Goal: Information Seeking & Learning: Learn about a topic

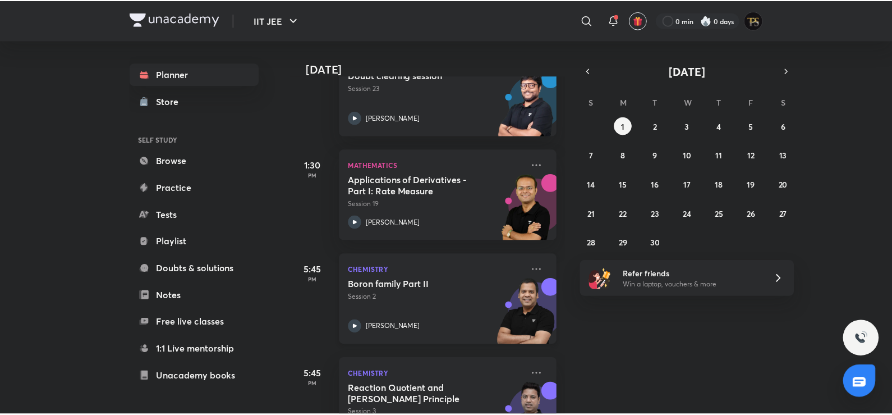
scroll to position [292, 0]
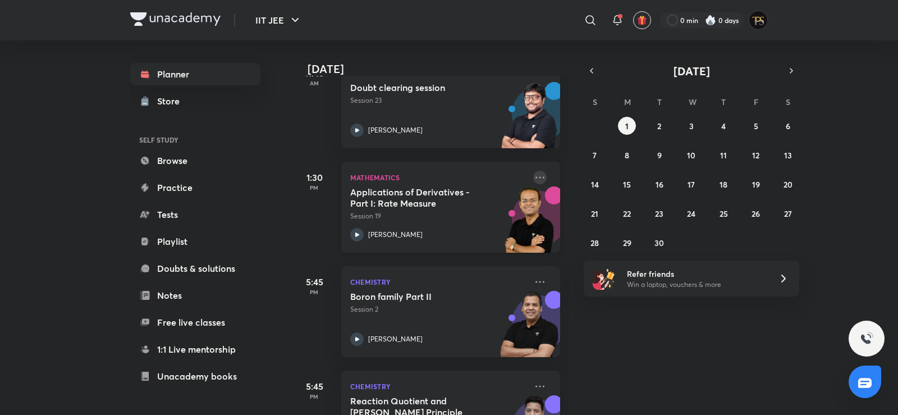
click at [533, 173] on icon at bounding box center [539, 177] width 13 height 13
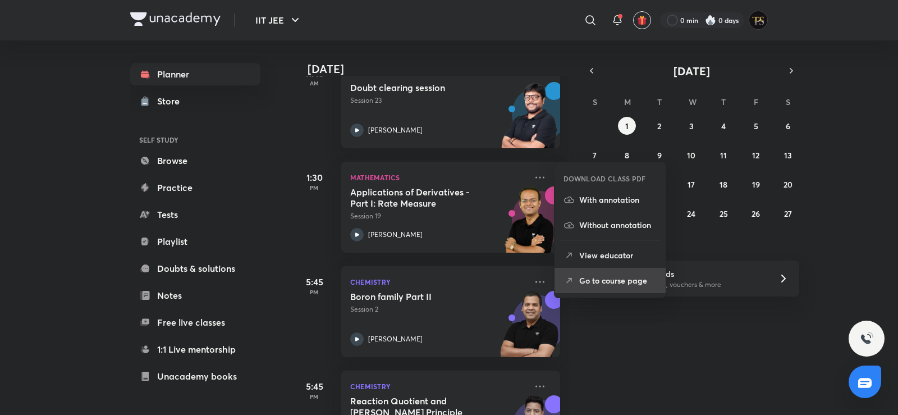
click at [563, 277] on li "Go to course page" at bounding box center [609, 280] width 111 height 25
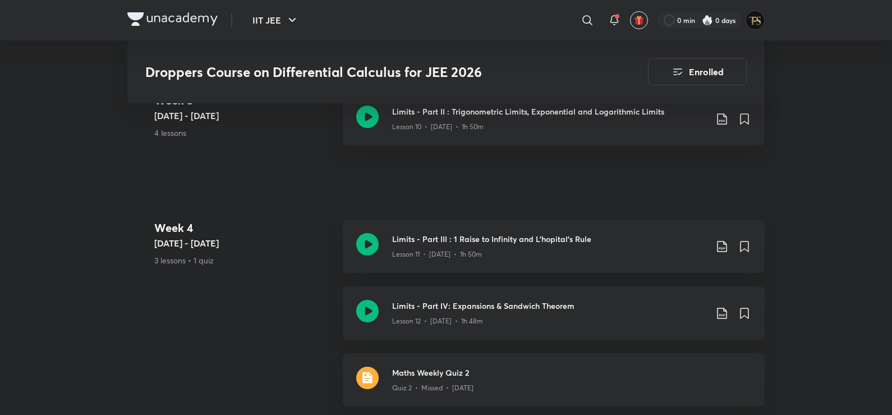
scroll to position [1402, 0]
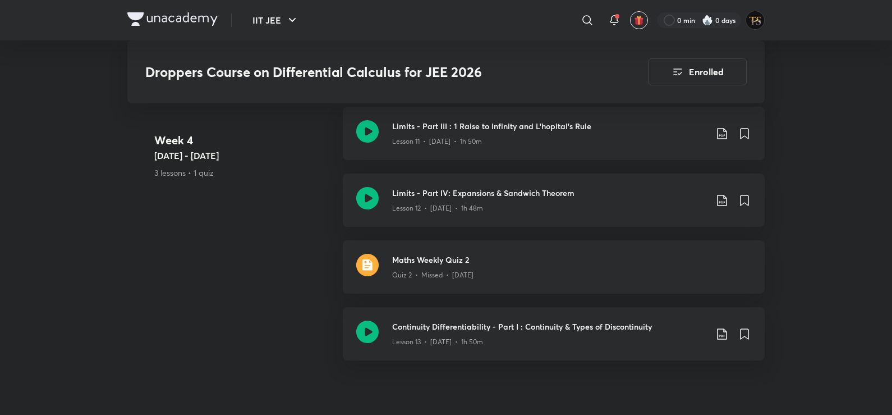
drag, startPoint x: 387, startPoint y: 157, endPoint x: 297, endPoint y: 141, distance: 91.0
click at [297, 141] on h4 "Week 4" at bounding box center [244, 140] width 180 height 17
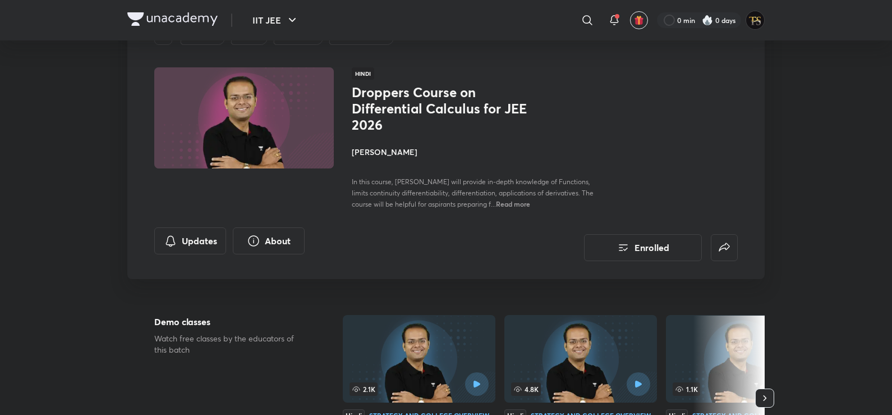
scroll to position [0, 0]
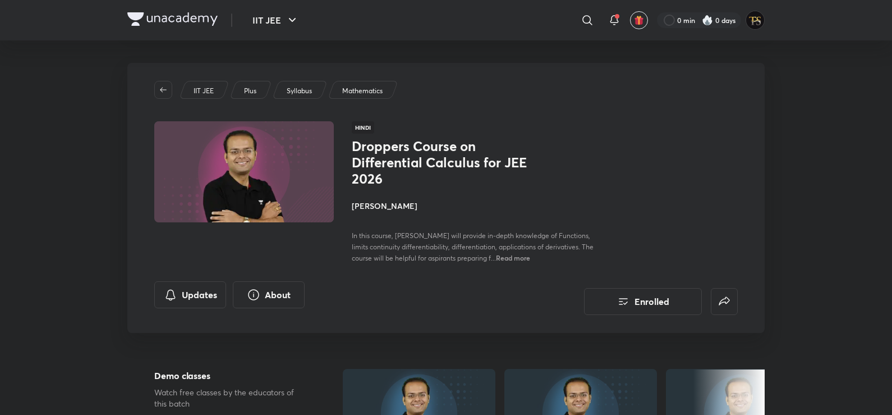
click at [370, 200] on h4 "[PERSON_NAME]" at bounding box center [477, 206] width 251 height 12
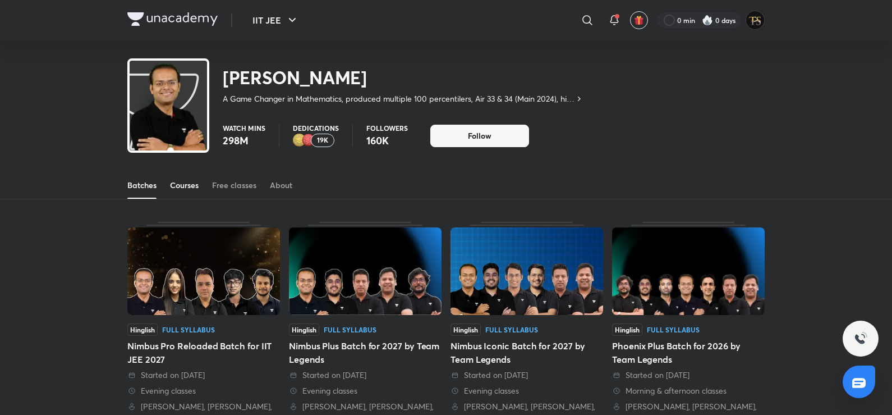
click at [177, 181] on div "Courses" at bounding box center [184, 185] width 29 height 11
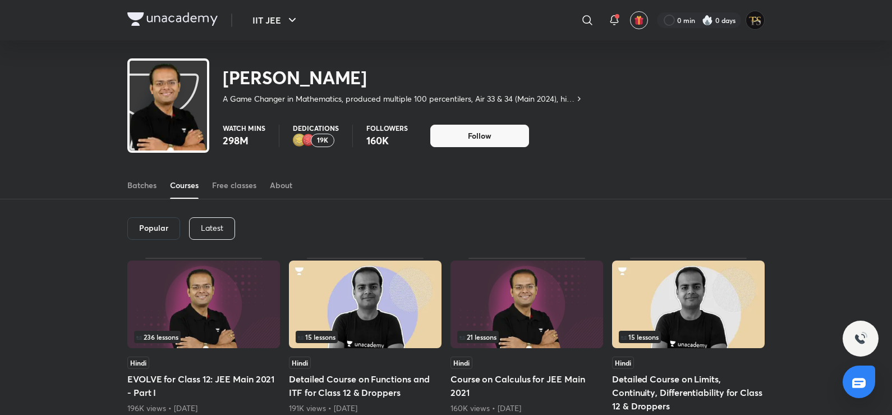
click at [214, 226] on p "Latest" at bounding box center [212, 227] width 22 height 9
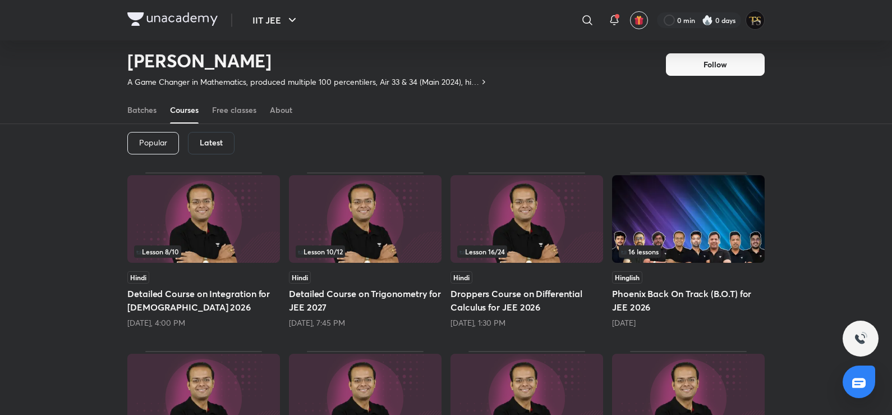
scroll to position [49, 0]
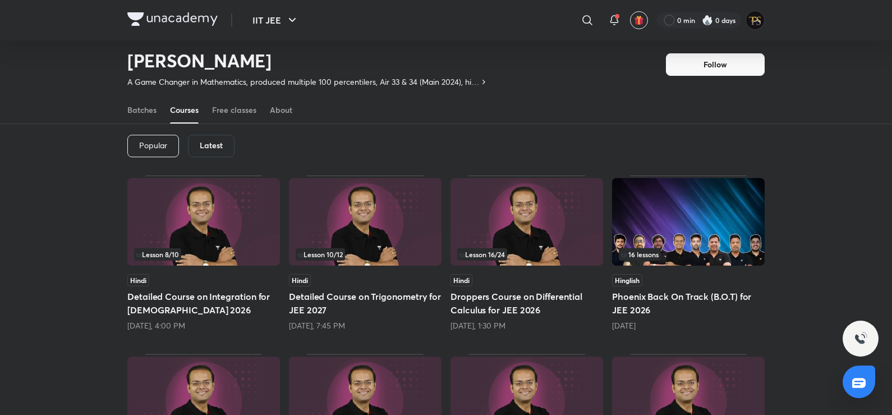
click at [204, 228] on img at bounding box center [203, 222] width 153 height 88
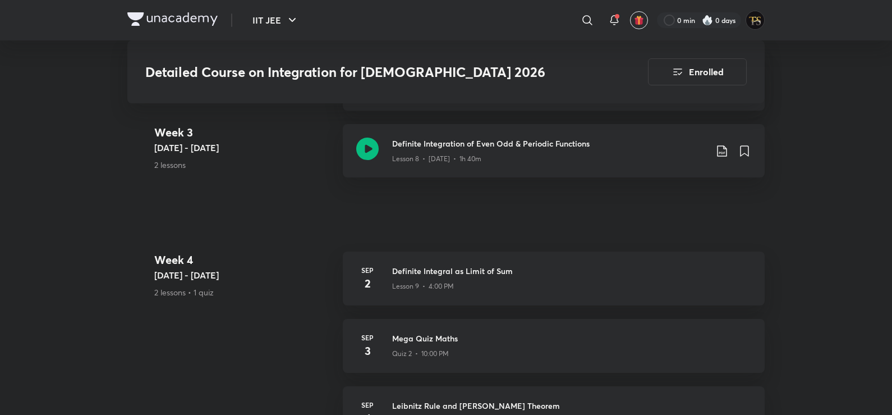
scroll to position [1066, 0]
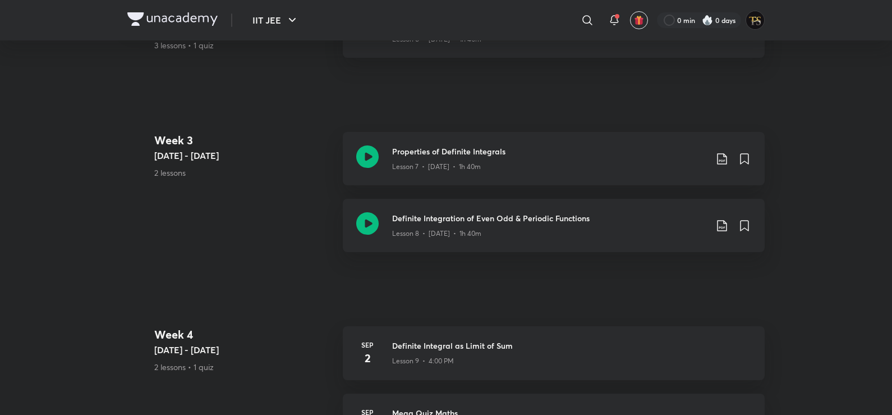
scroll to position [49, 0]
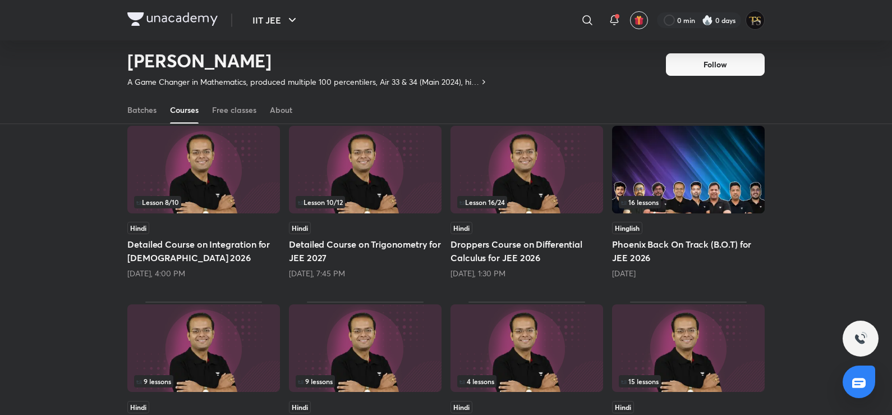
scroll to position [102, 0]
click at [427, 197] on div "Lesson 10 / 12" at bounding box center [365, 201] width 139 height 12
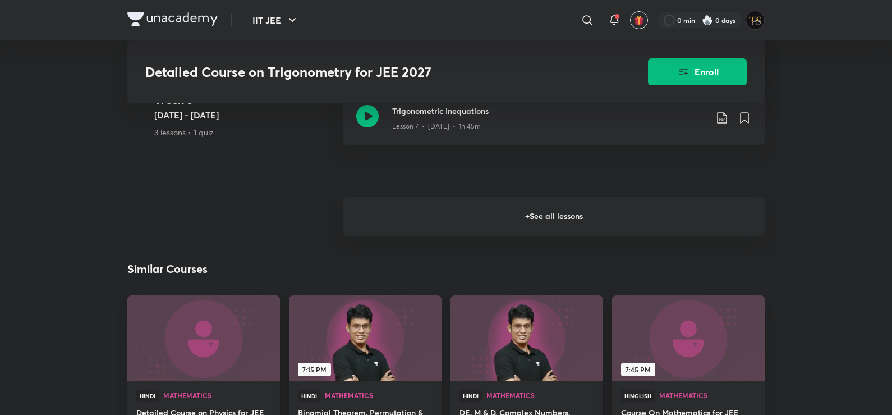
scroll to position [1066, 0]
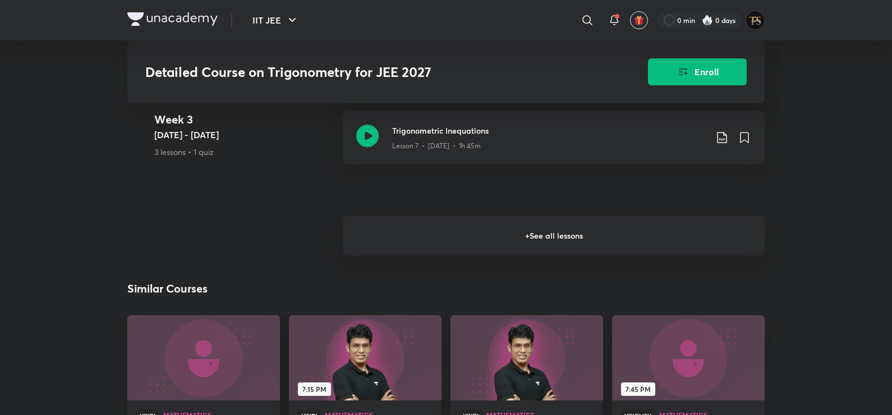
click at [388, 223] on h6 "+ See all lessons" at bounding box center [554, 235] width 422 height 39
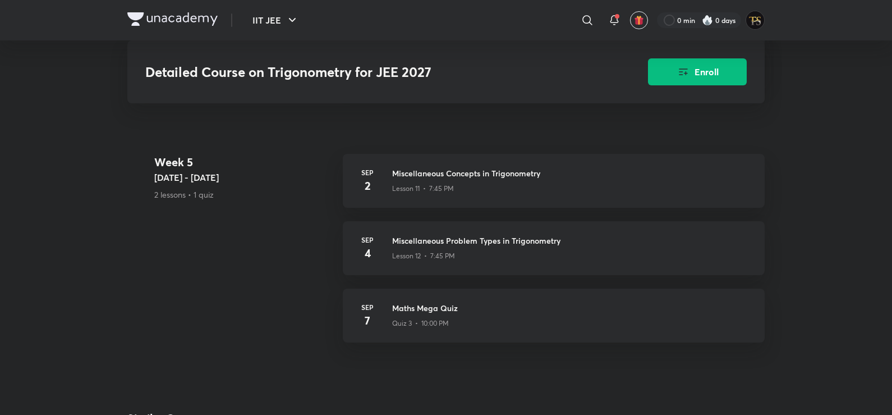
scroll to position [1515, 0]
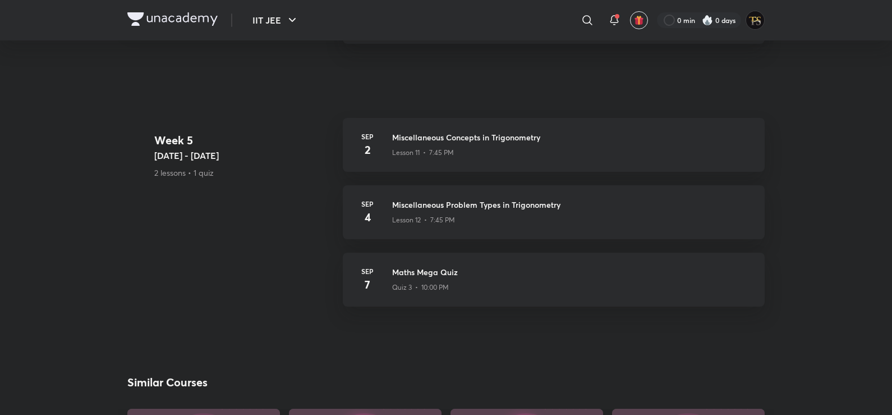
scroll to position [102, 0]
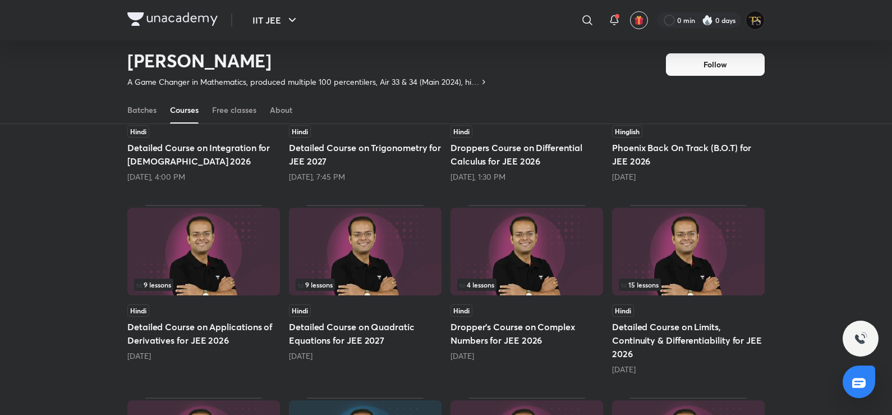
scroll to position [217, 0]
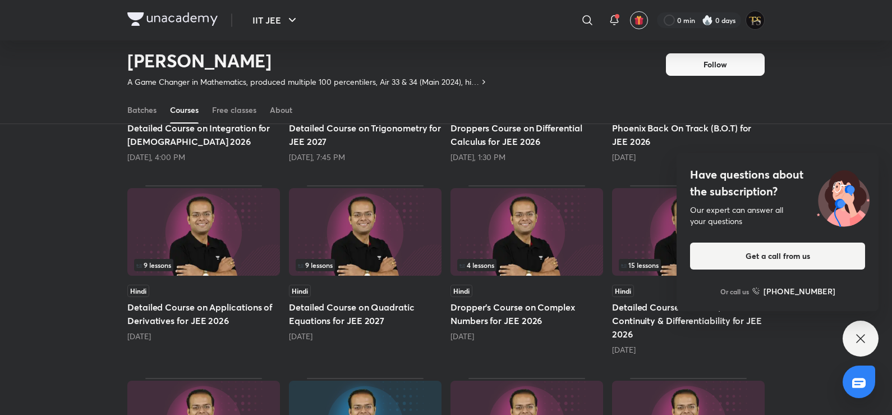
click at [863, 340] on icon at bounding box center [860, 338] width 13 height 13
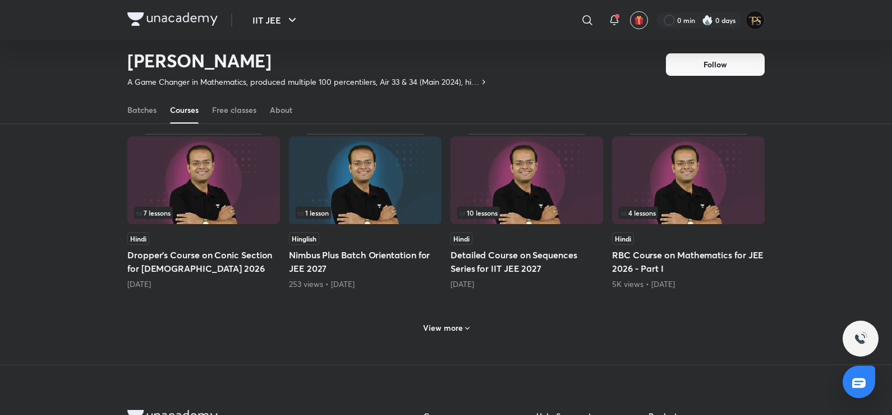
scroll to position [442, 0]
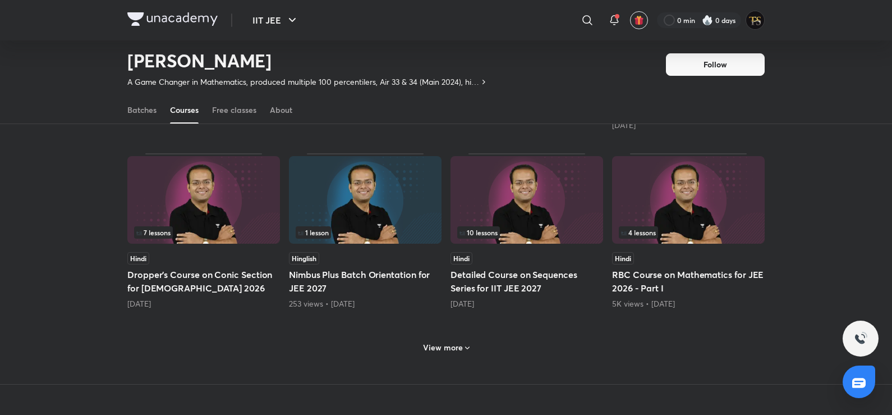
click at [457, 346] on h6 "View more" at bounding box center [443, 347] width 40 height 11
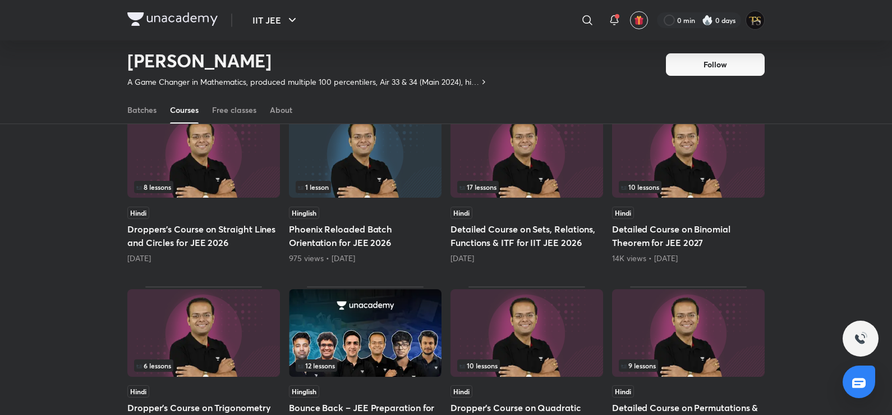
scroll to position [778, 0]
